Goal: Task Accomplishment & Management: Use online tool/utility

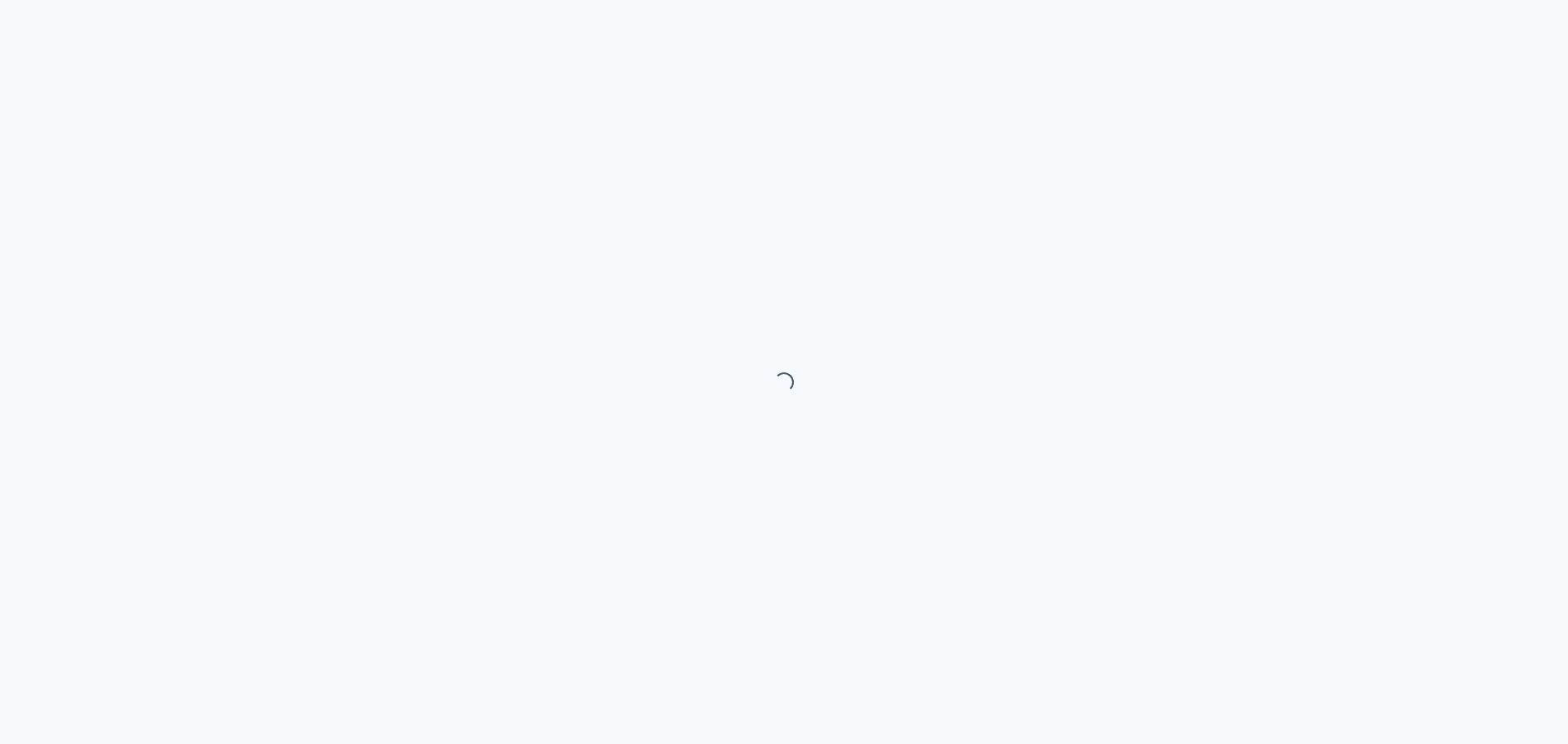
select select "month"
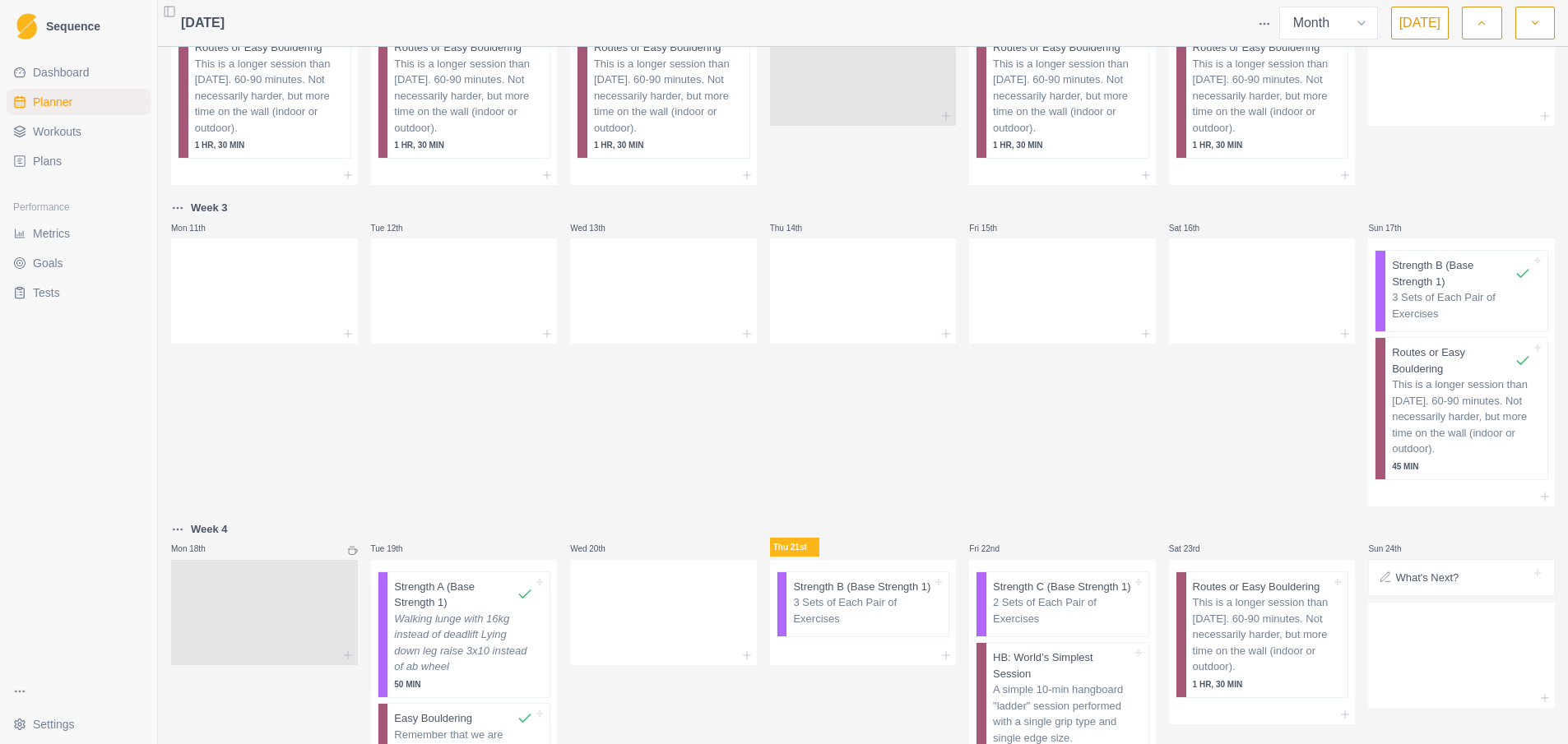
scroll to position [576, 0]
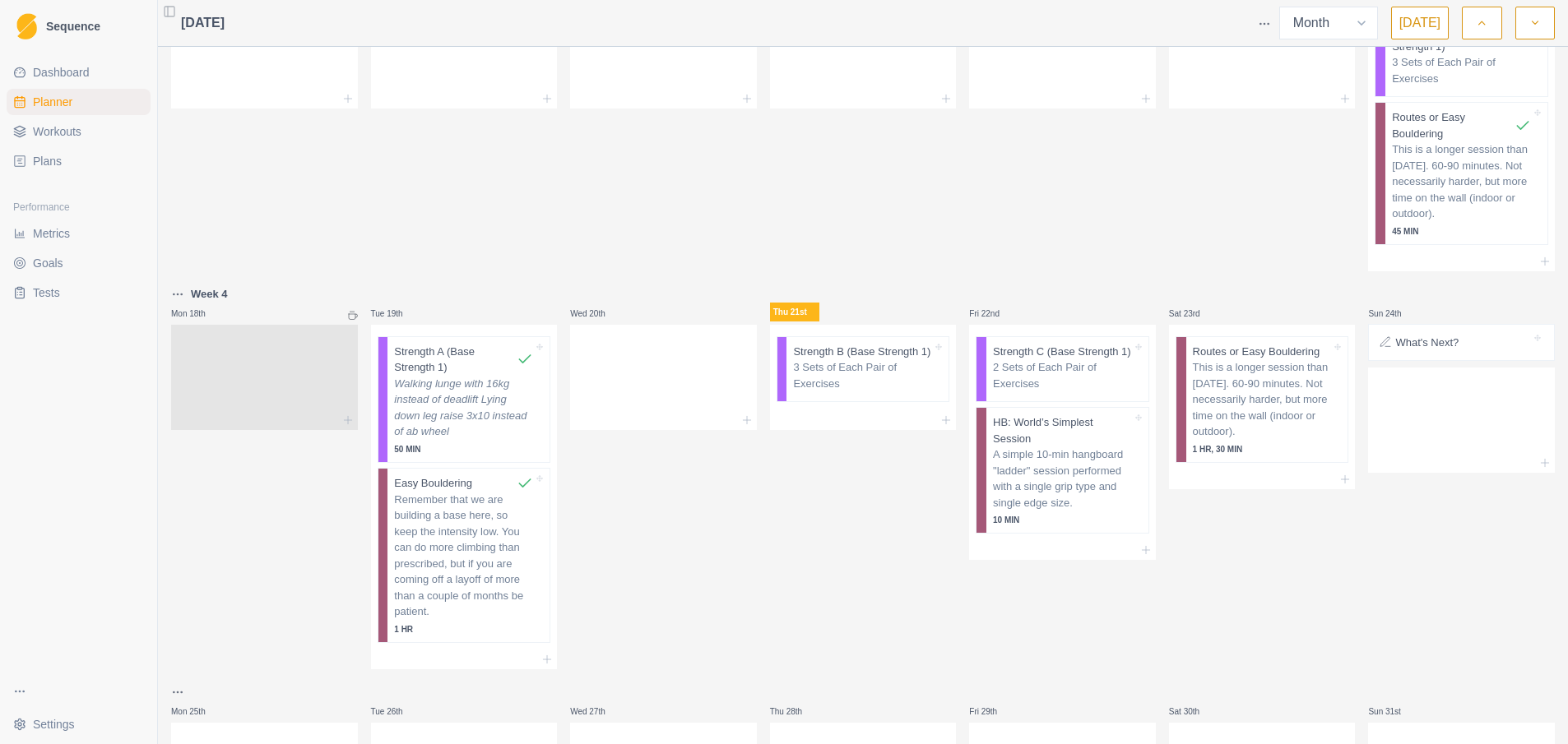
click at [809, 560] on div "Thu 21st Strength B (Base Strength 1) 3 Sets of Each Pair of Exercises" at bounding box center [863, 476] width 187 height 385
click at [816, 358] on p "Strength B (Base Strength 1)" at bounding box center [862, 352] width 137 height 17
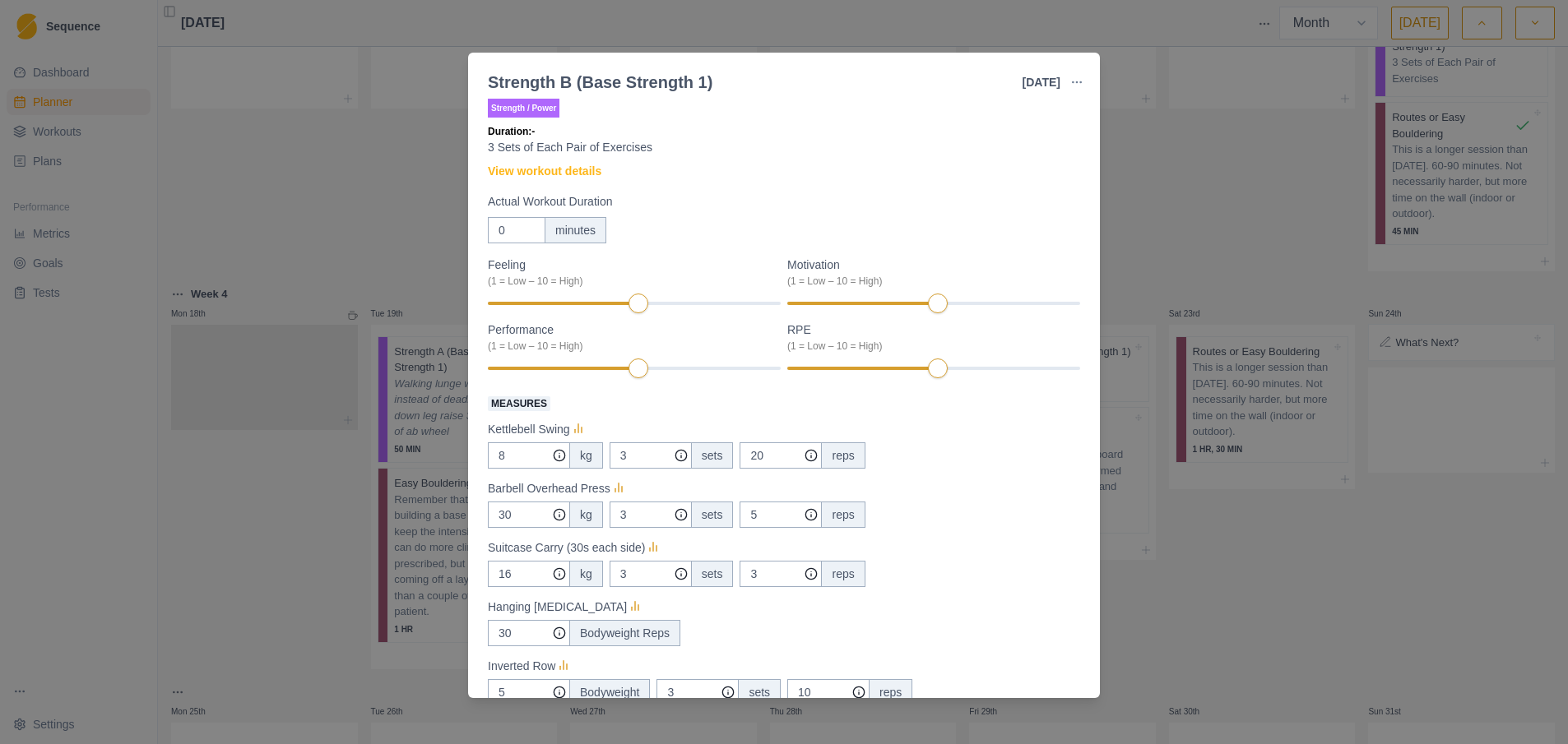
scroll to position [0, 0]
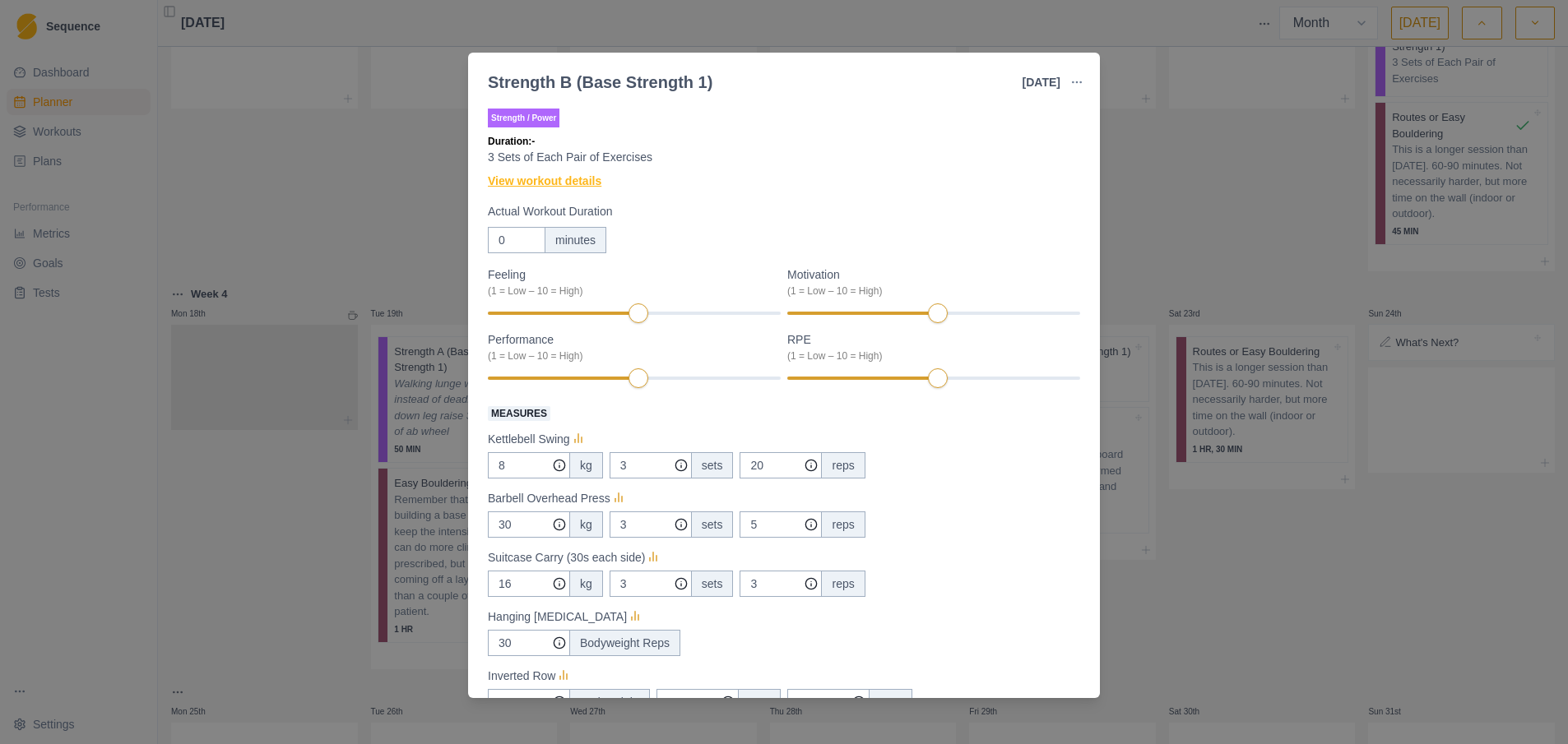
click at [535, 182] on link "View workout details" at bounding box center [544, 181] width 113 height 18
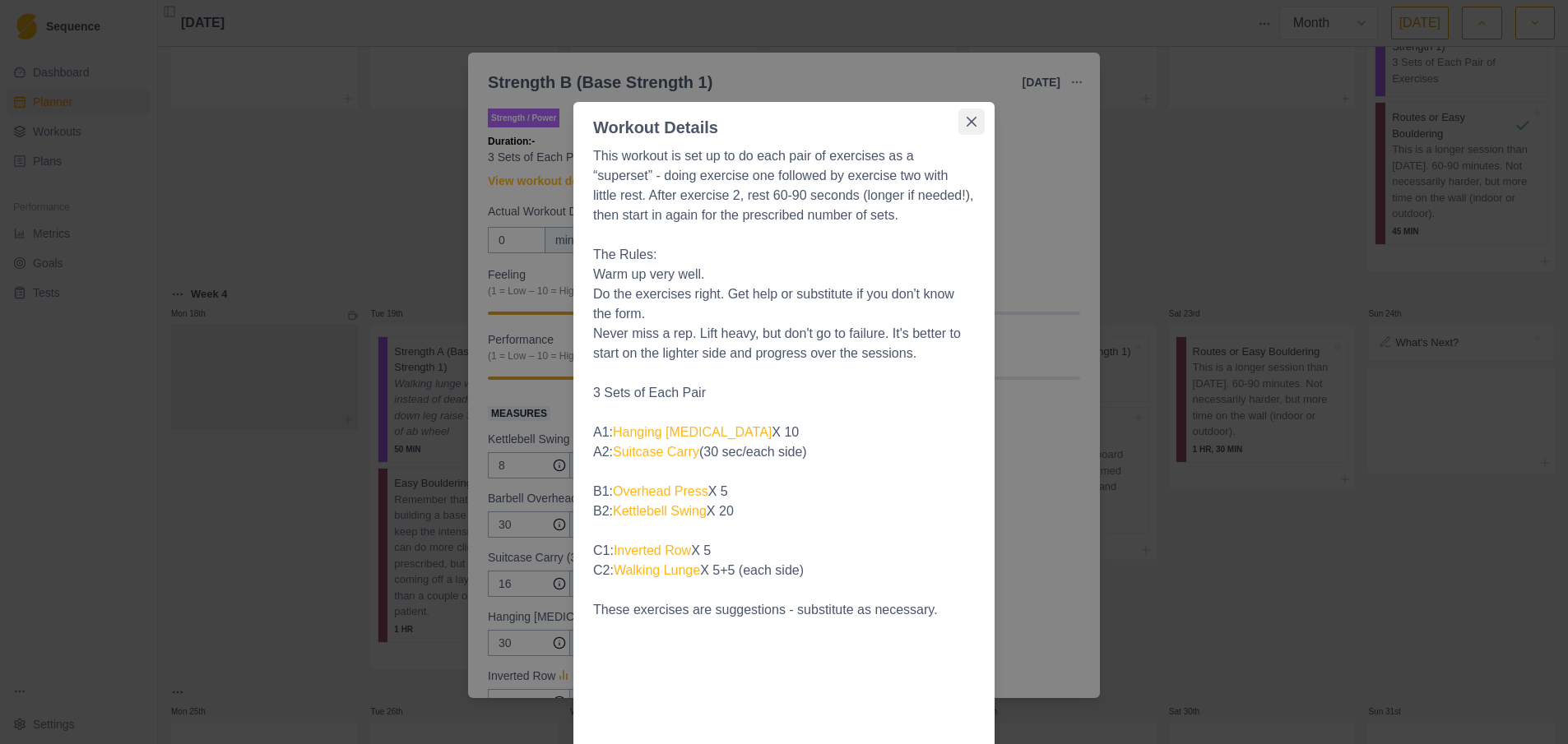
click at [970, 122] on icon "Close" at bounding box center [971, 122] width 10 height 10
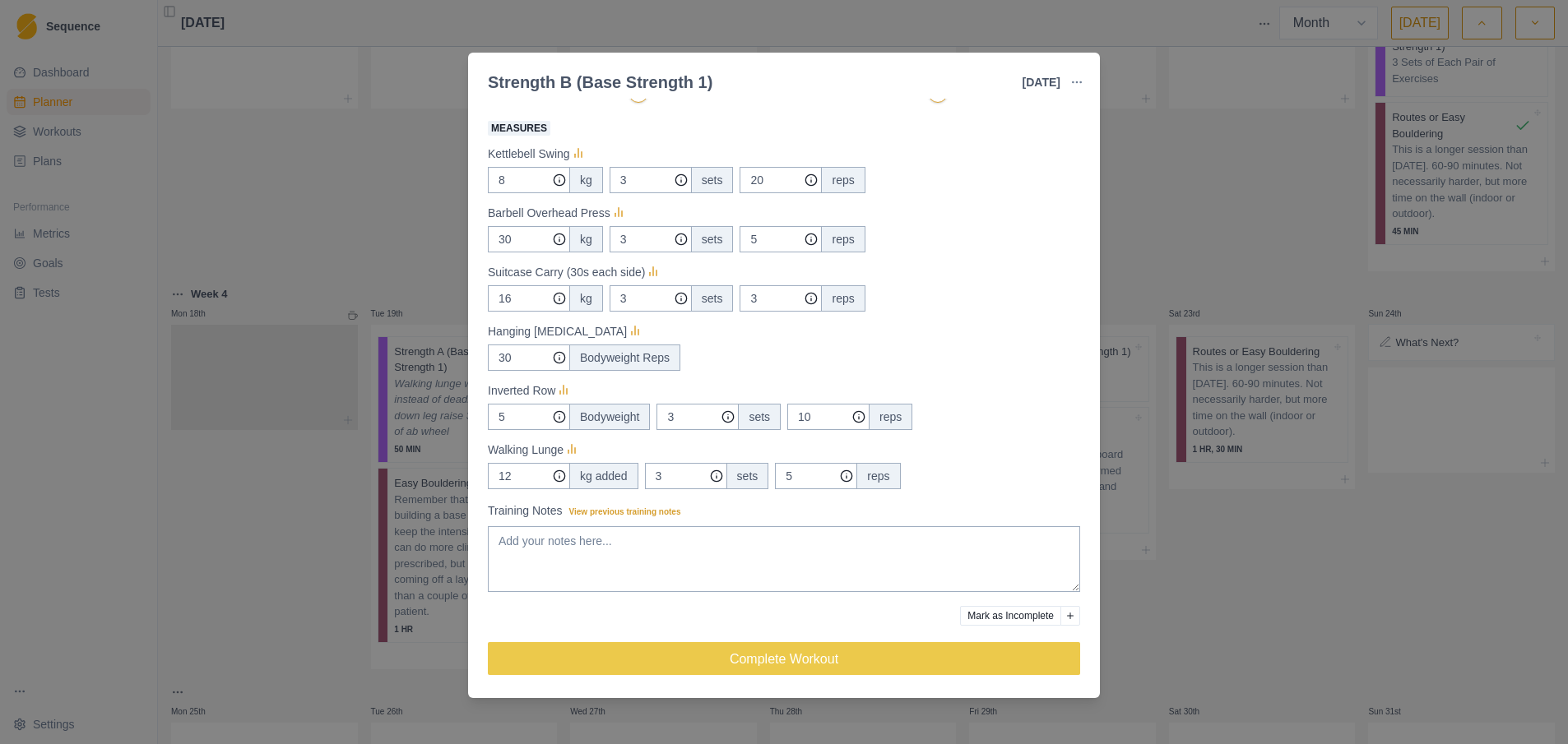
scroll to position [288, 0]
click at [1189, 233] on div "Strength B (Base Strength 1) [DATE] Link To Goal View Workout Metrics Edit Orig…" at bounding box center [784, 372] width 1568 height 744
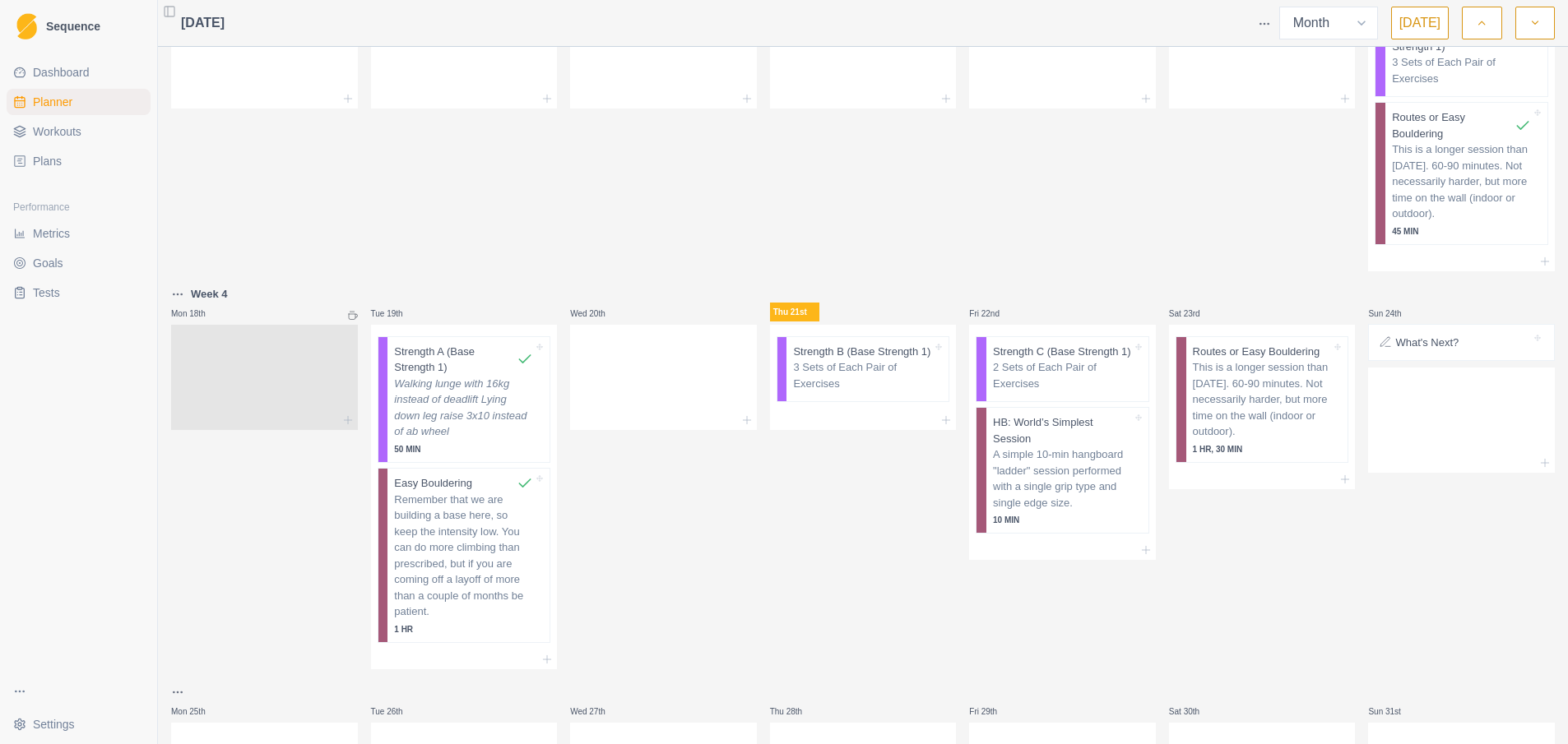
click at [59, 233] on span "Metrics" at bounding box center [51, 234] width 37 height 17
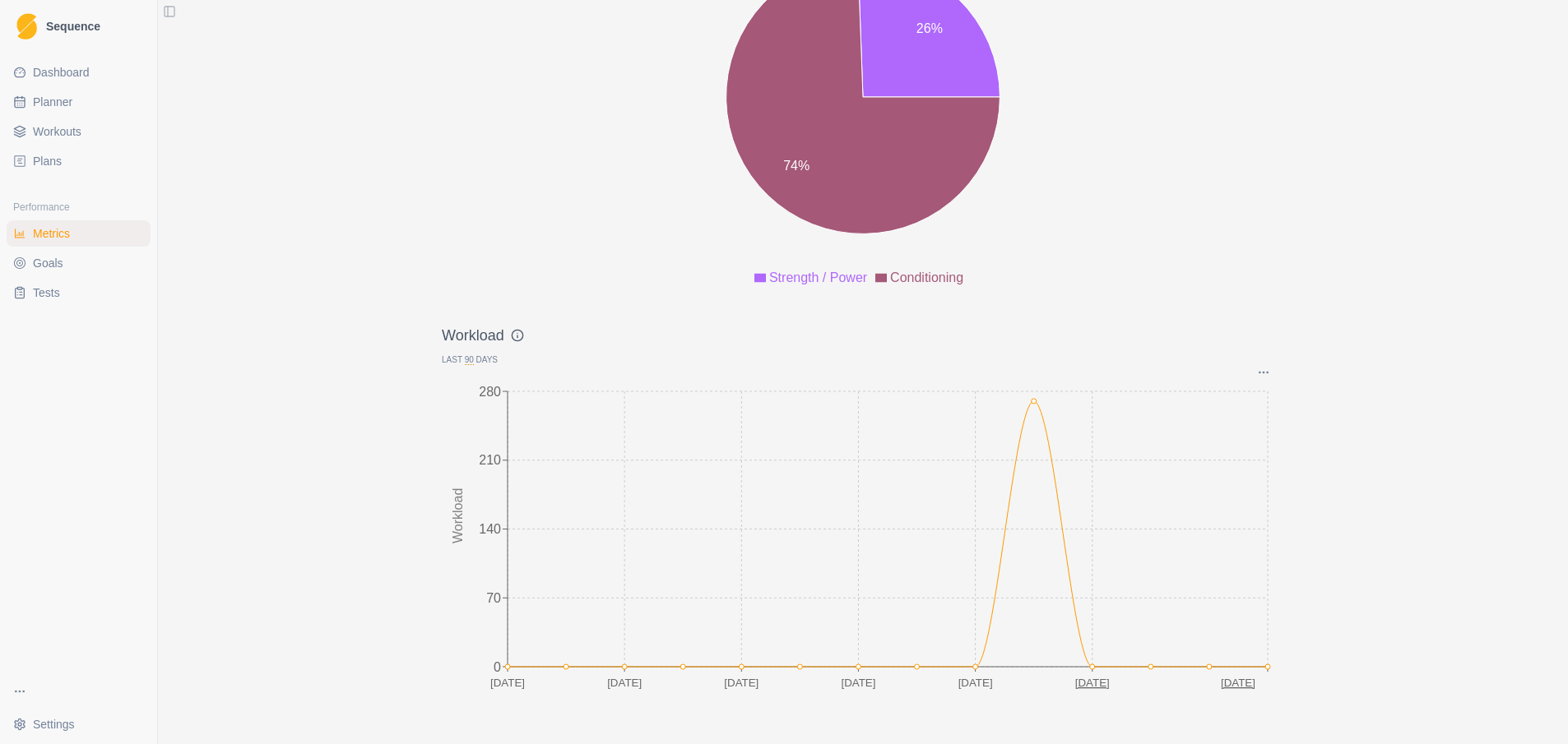
scroll to position [2100, 0]
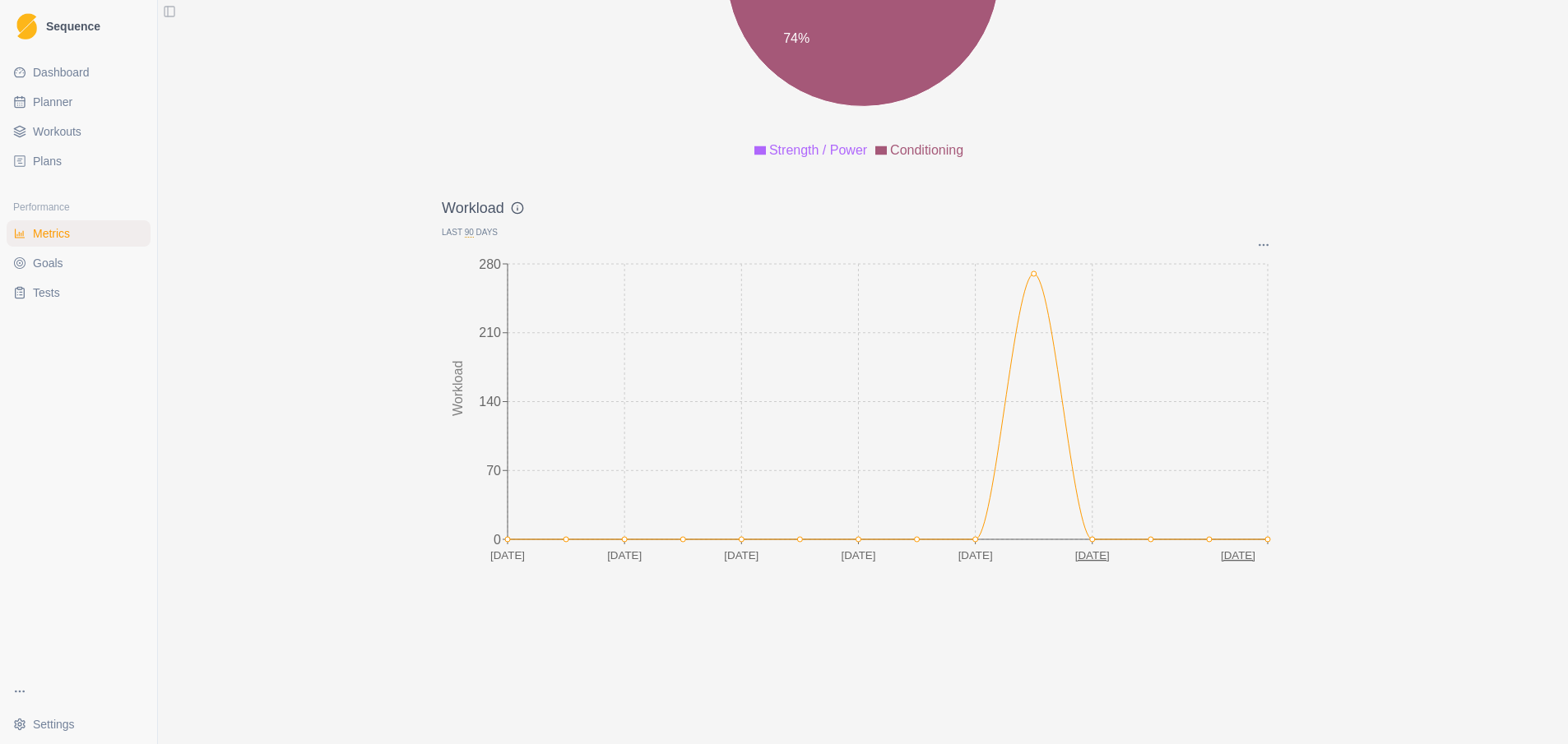
click at [131, 263] on link "Goals" at bounding box center [78, 263] width 144 height 26
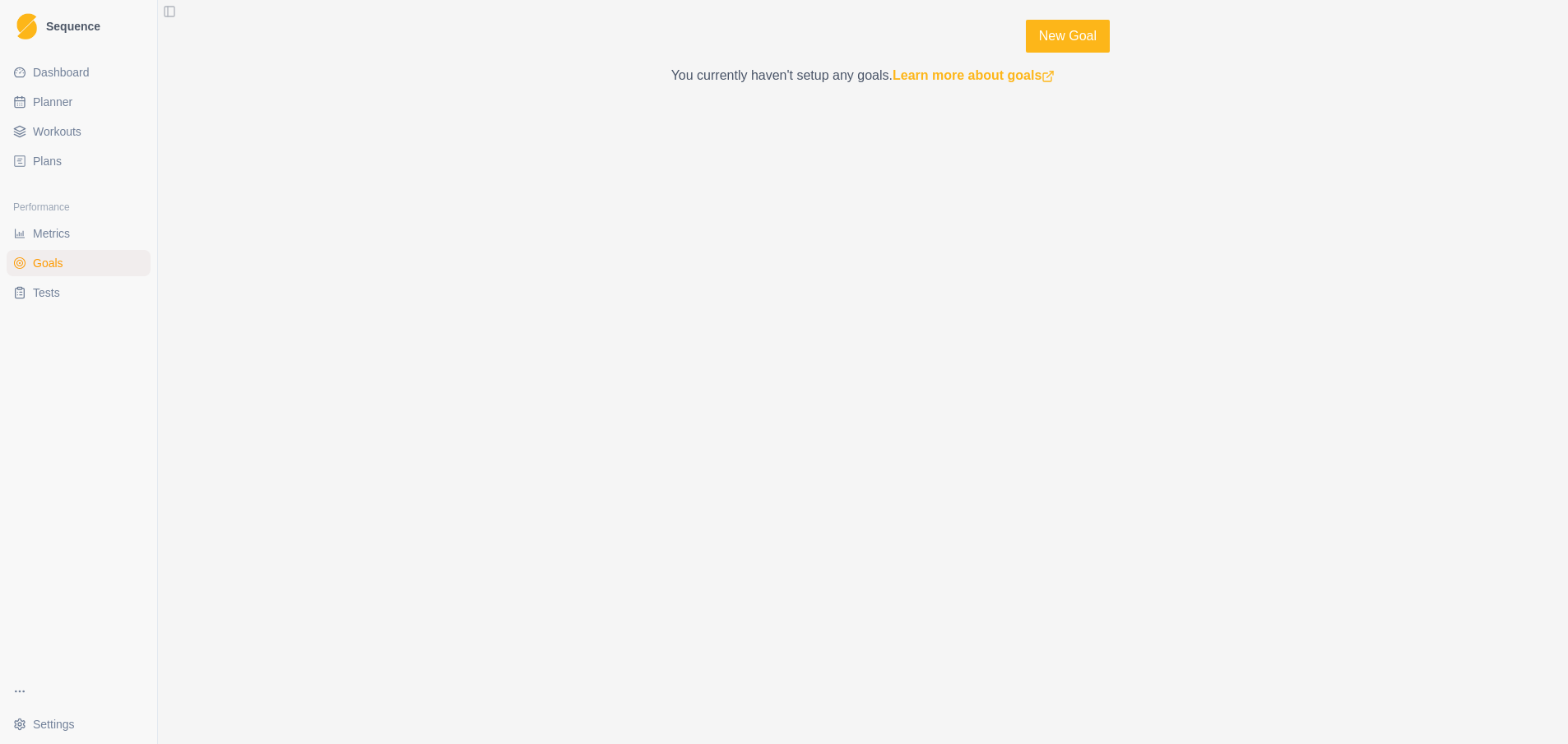
click at [66, 154] on link "Plans" at bounding box center [78, 161] width 144 height 26
click at [72, 126] on span "Workouts" at bounding box center [57, 132] width 48 height 17
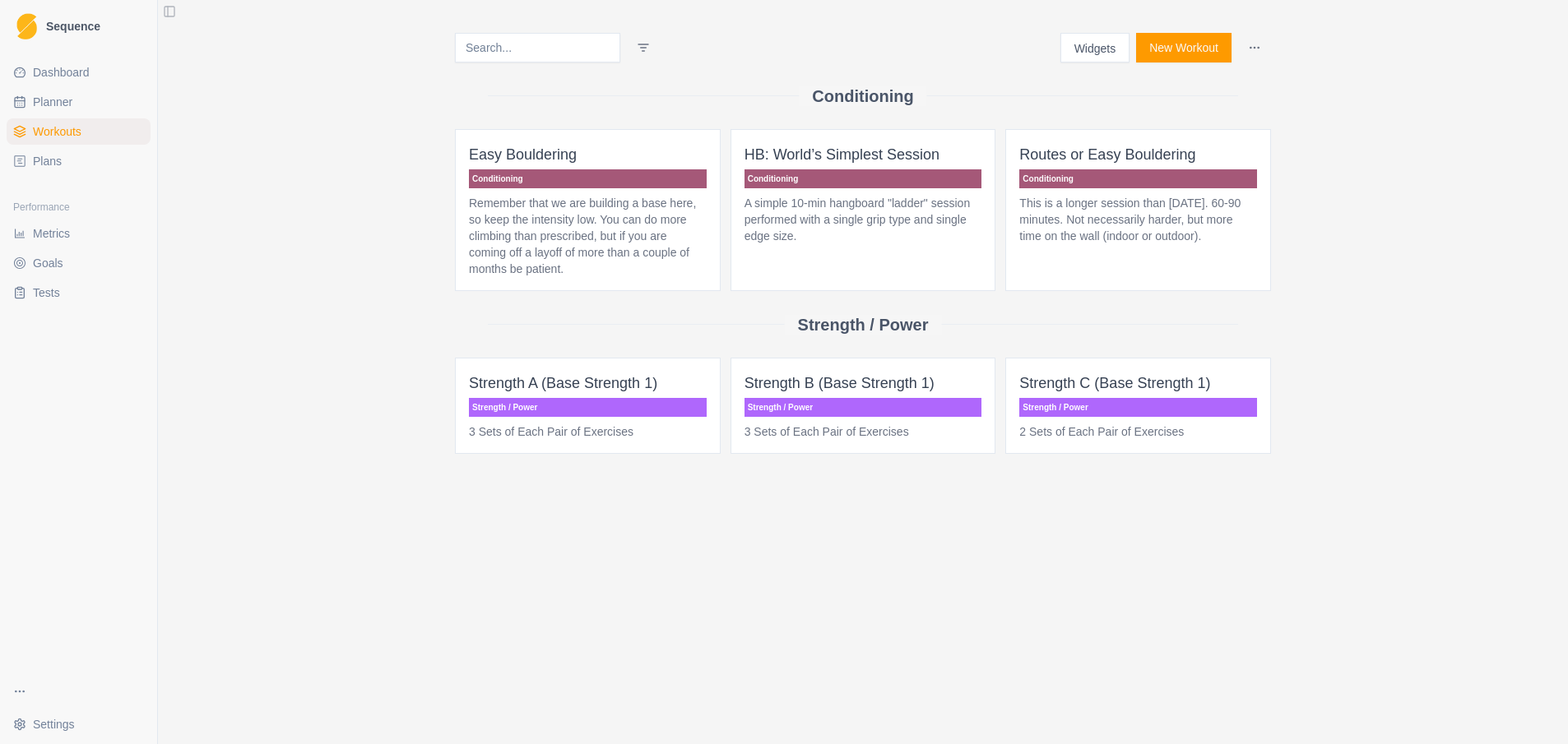
click at [74, 61] on link "Dashboard" at bounding box center [78, 72] width 144 height 26
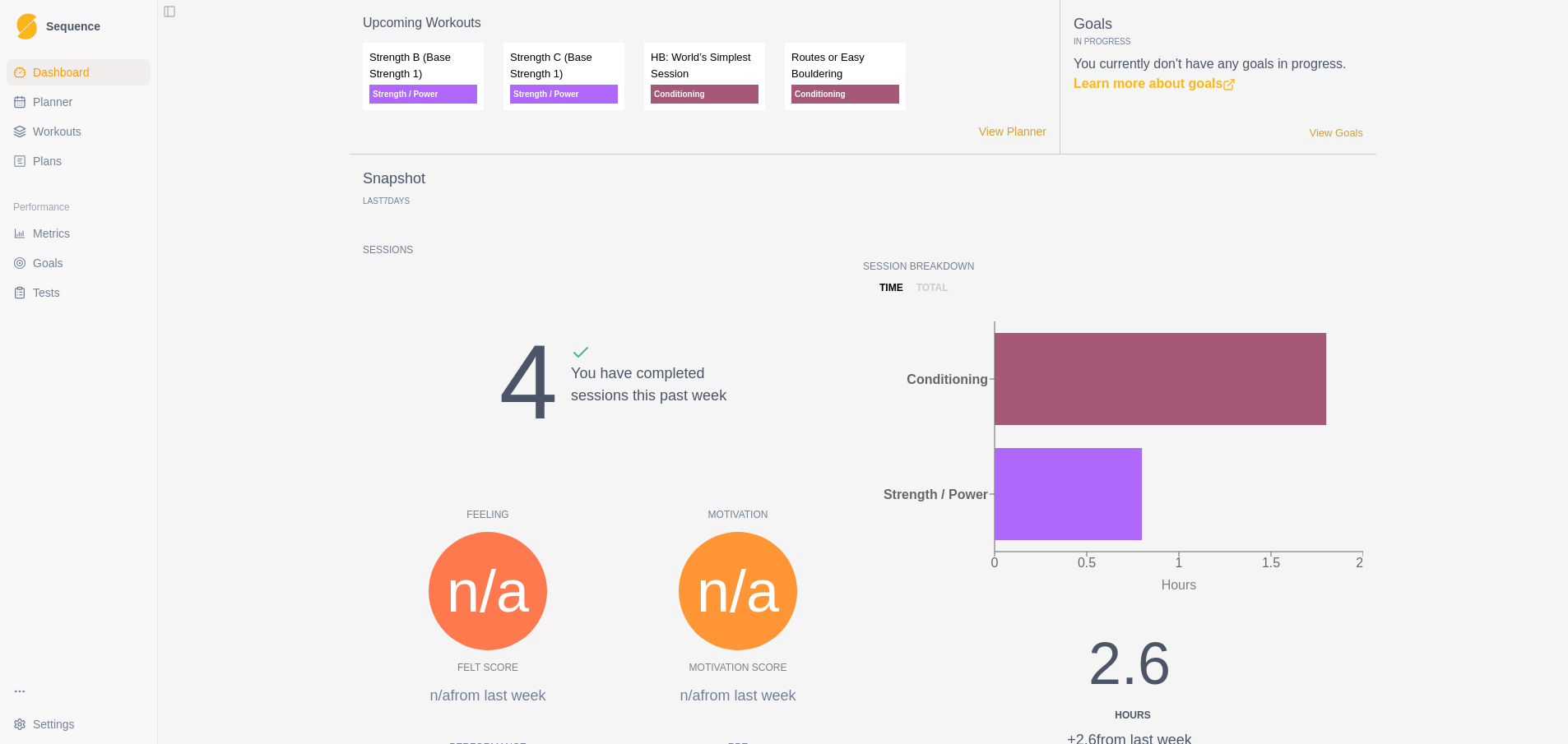
click at [58, 230] on span "Metrics" at bounding box center [51, 234] width 37 height 17
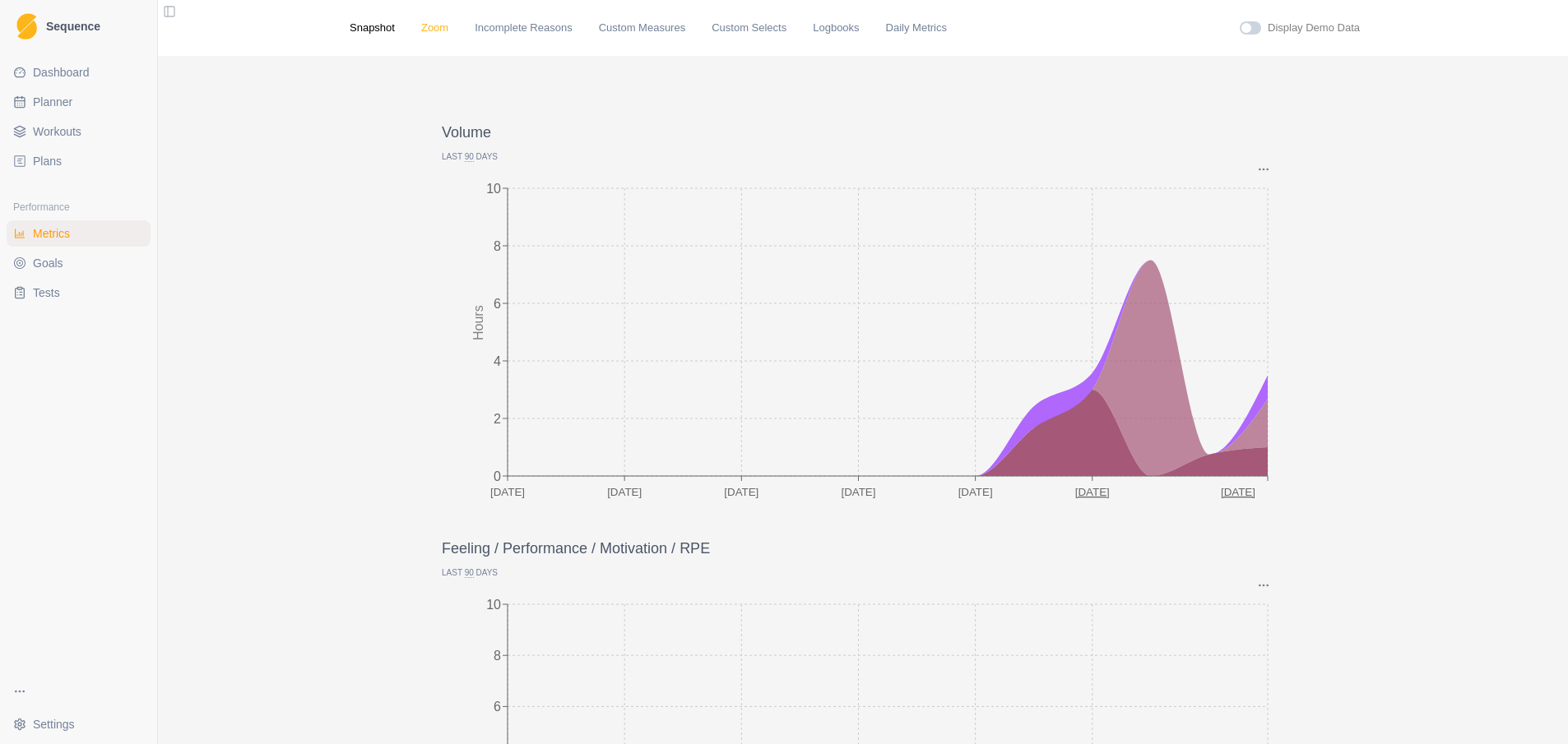
click at [425, 33] on link "Zoom" at bounding box center [434, 28] width 27 height 17
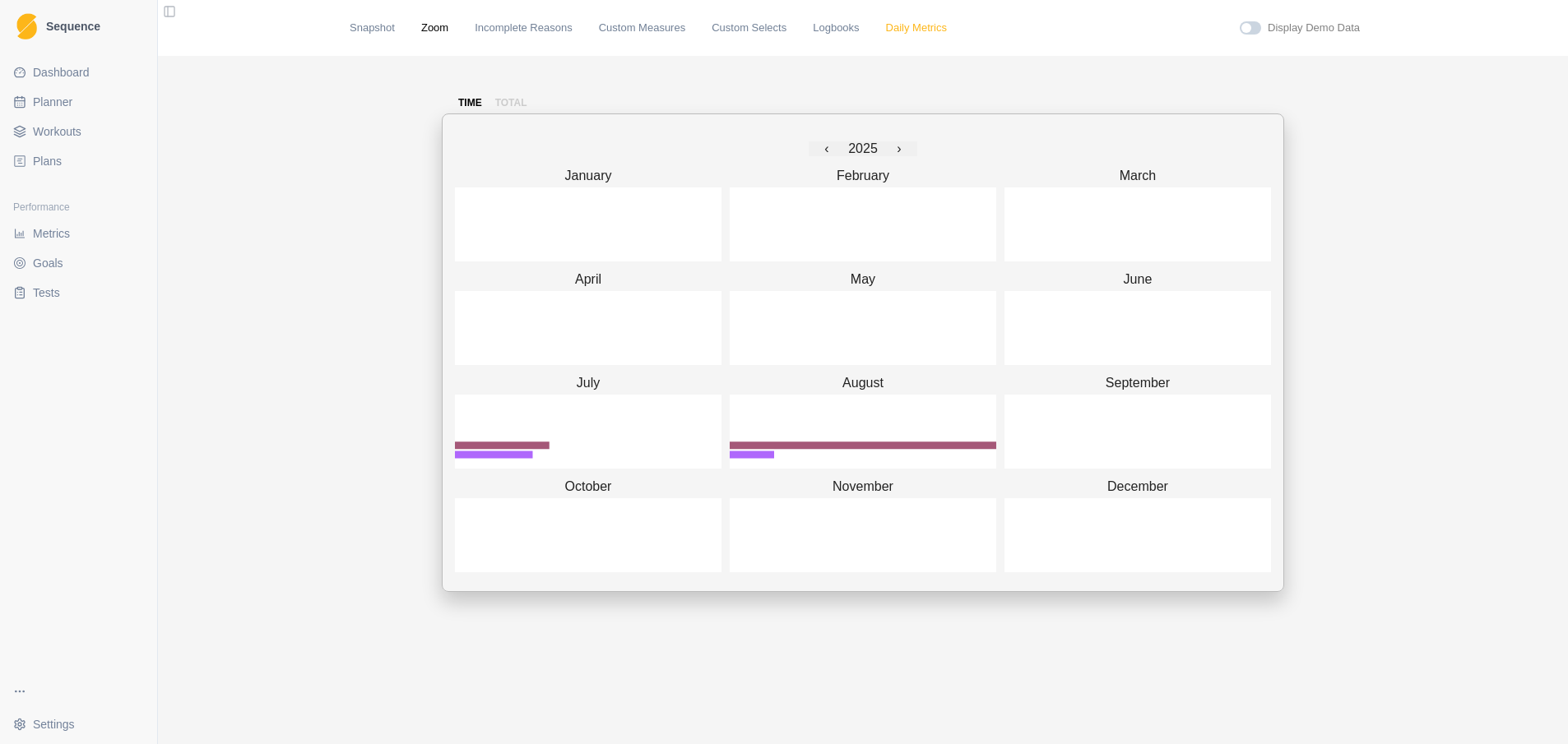
click at [889, 26] on link "Daily Metrics" at bounding box center [917, 28] width 61 height 17
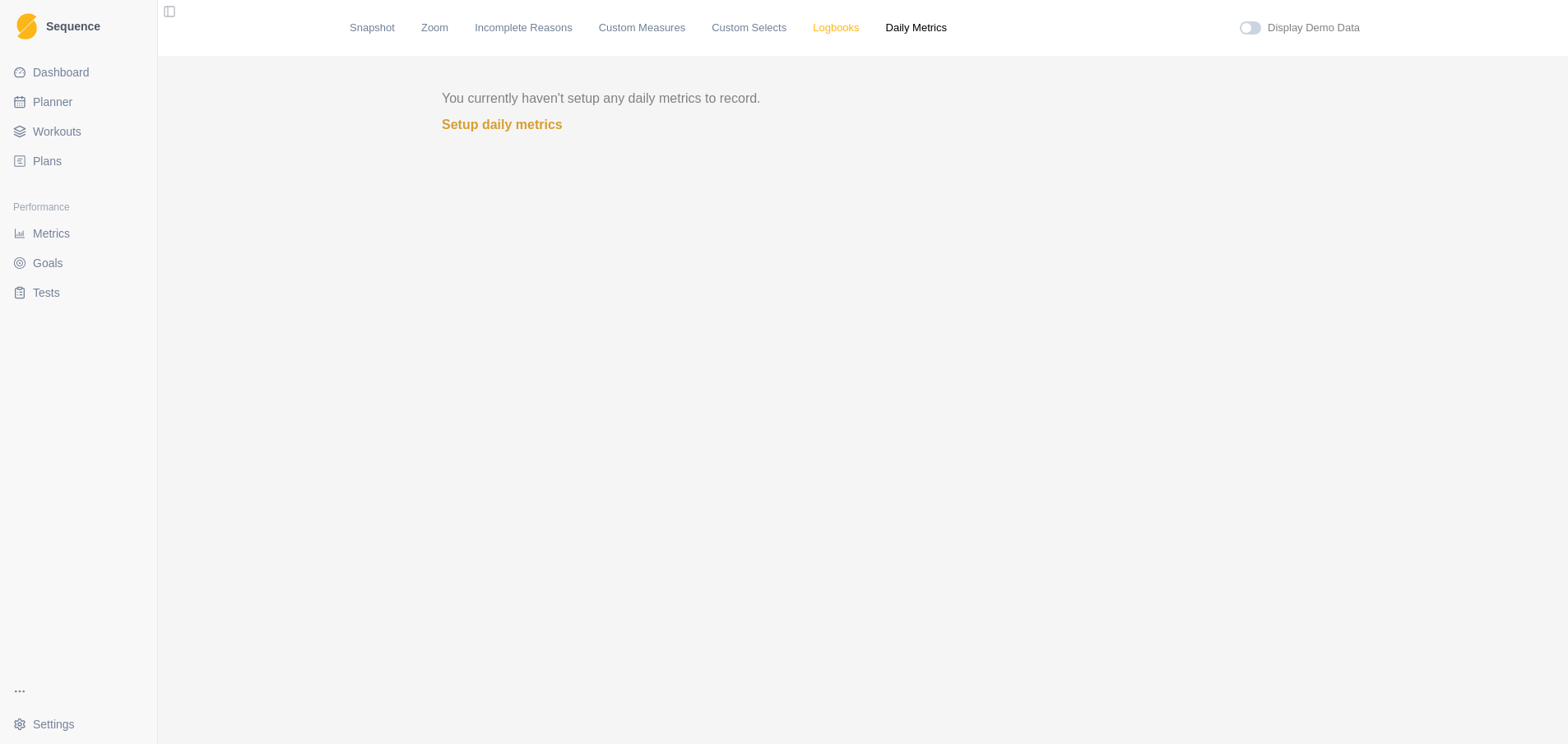
click at [814, 30] on link "Logbooks" at bounding box center [836, 28] width 46 height 17
click at [691, 40] on div "Snapshot Zoom Incomplete Reasons Custom Measures Custom Selects Logbooks Daily …" at bounding box center [862, 28] width 1052 height 56
click at [712, 28] on link "Custom Selects" at bounding box center [749, 28] width 75 height 17
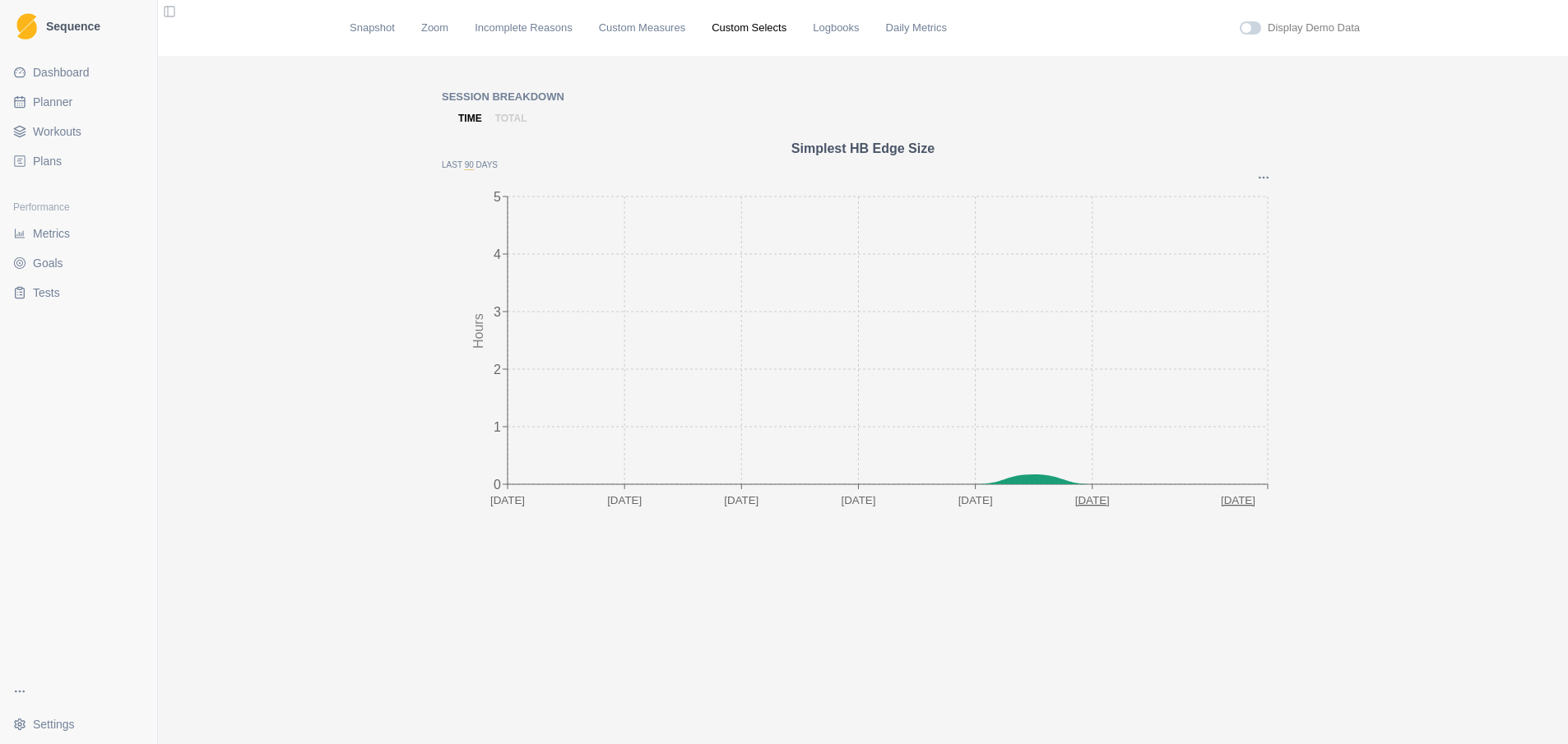
click at [612, 35] on div "Snapshot Zoom Incomplete Reasons Custom Measures Custom Selects Logbooks Daily …" at bounding box center [862, 28] width 1052 height 56
click at [614, 31] on link "Custom Measures" at bounding box center [642, 28] width 86 height 17
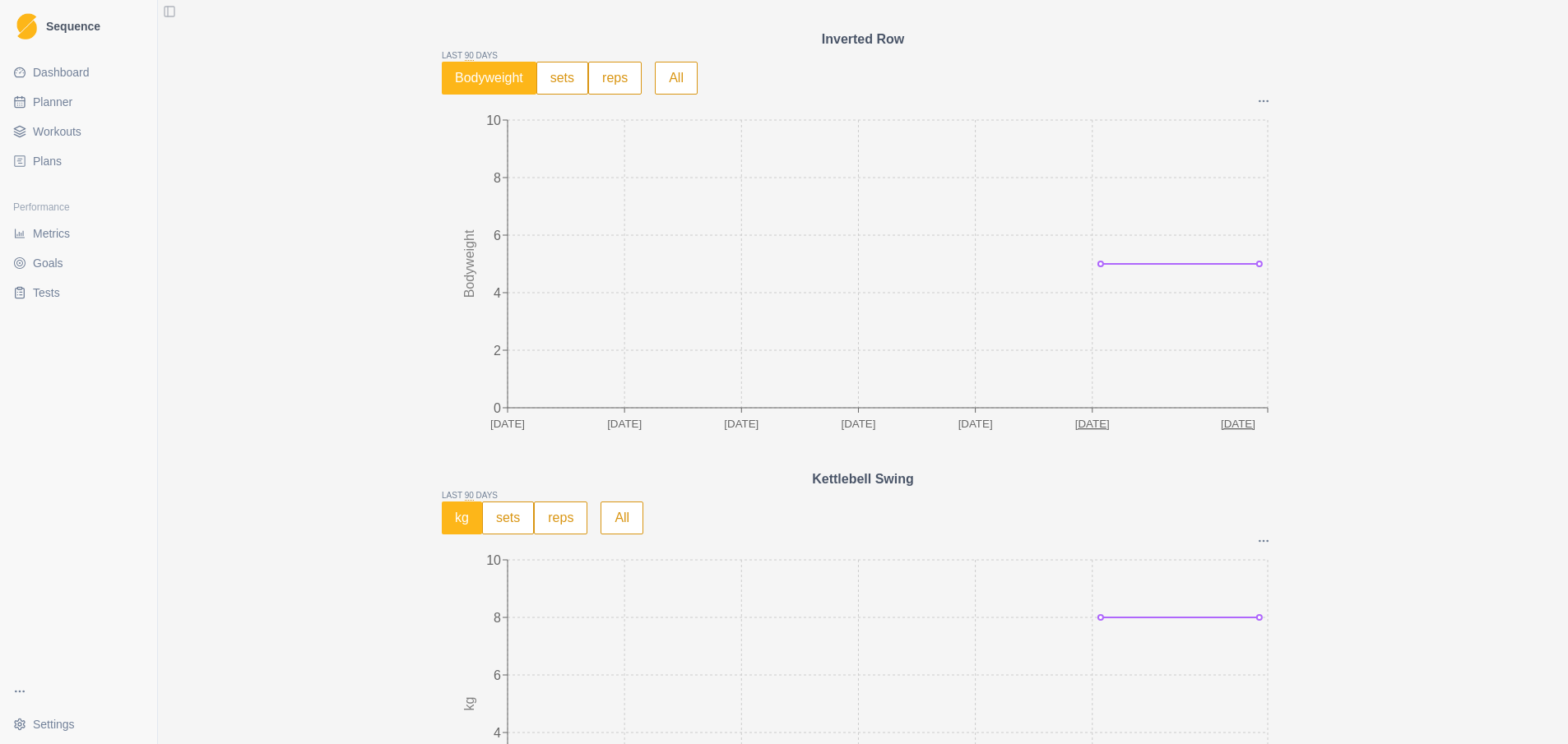
scroll to position [3207, 0]
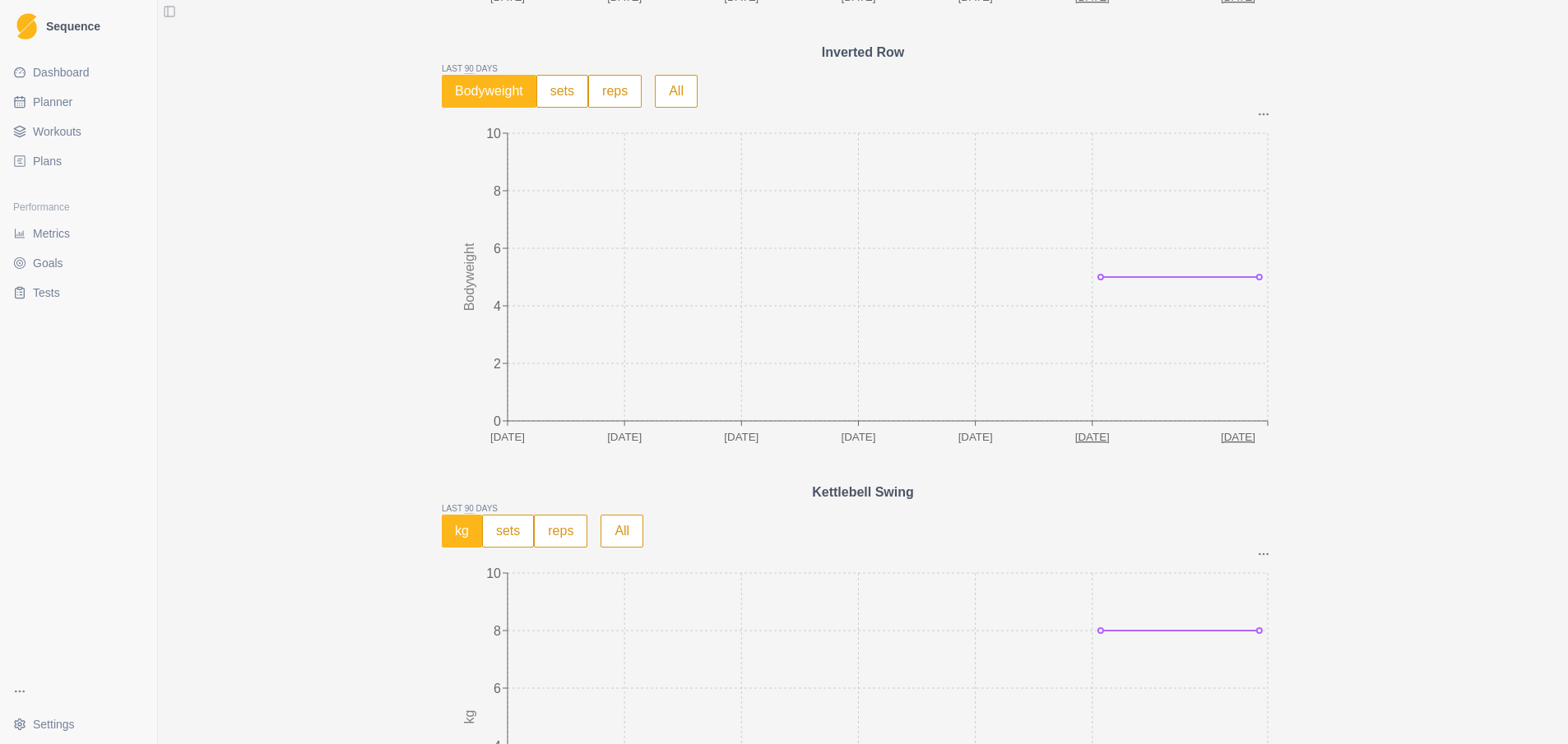
click at [562, 92] on button "sets" at bounding box center [562, 91] width 52 height 33
click at [608, 83] on button "reps" at bounding box center [615, 91] width 54 height 33
click at [559, 88] on button "sets" at bounding box center [564, 91] width 52 height 33
click at [501, 93] on button "Bodyweight" at bounding box center [490, 91] width 97 height 33
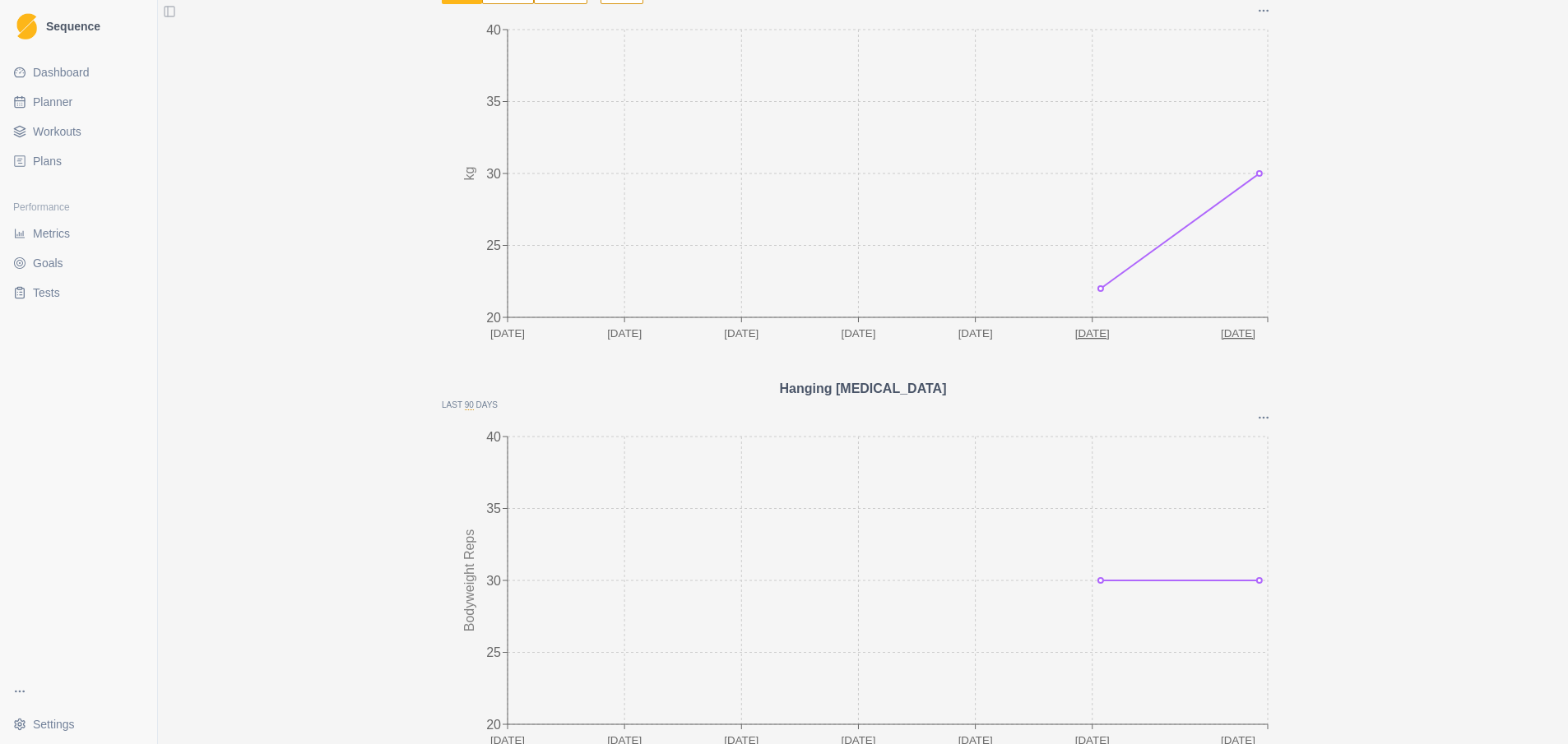
scroll to position [4277, 0]
